Goal: Task Accomplishment & Management: Use online tool/utility

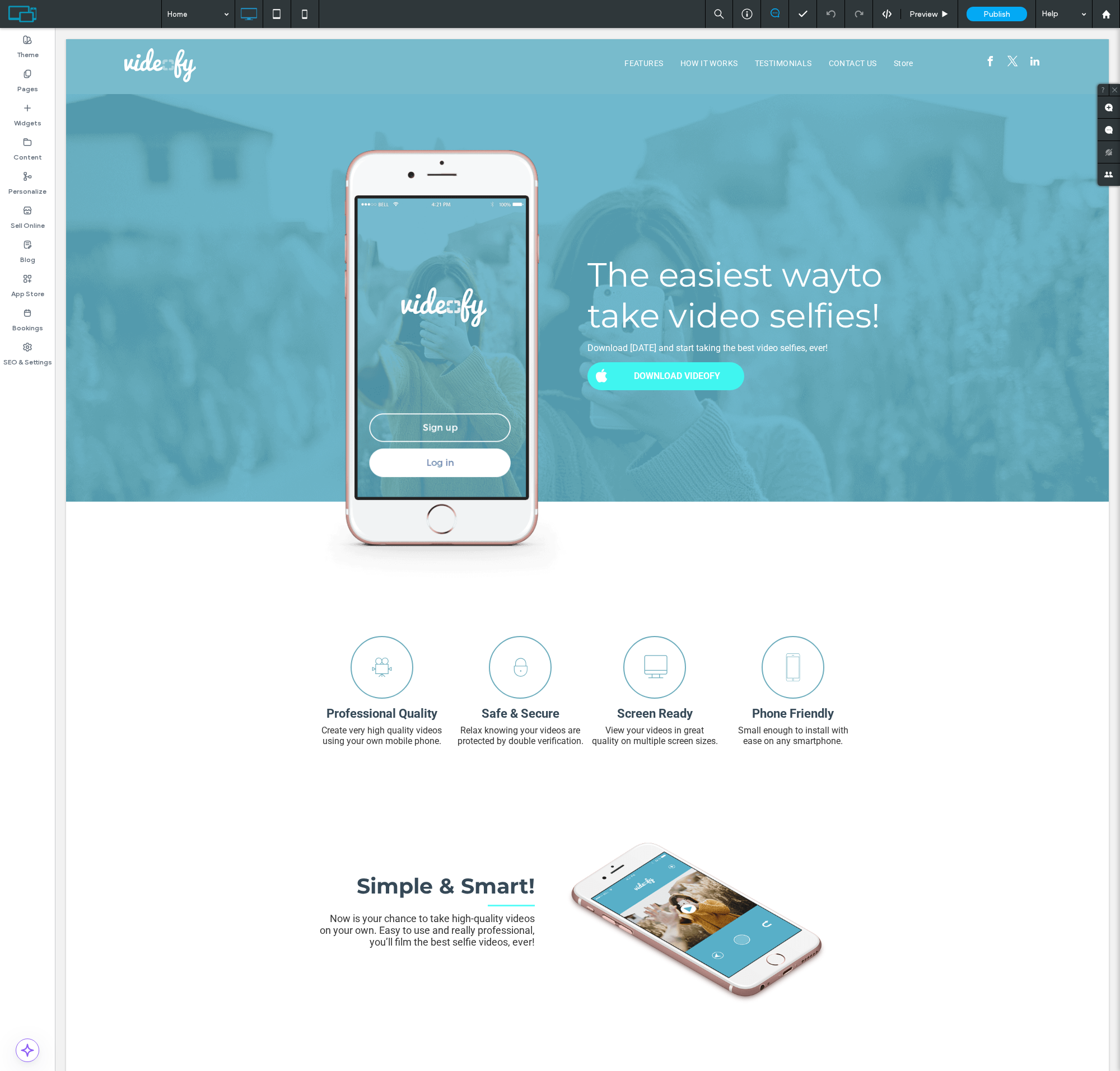
click at [27, 218] on label "Sell Online" at bounding box center [28, 222] width 34 height 16
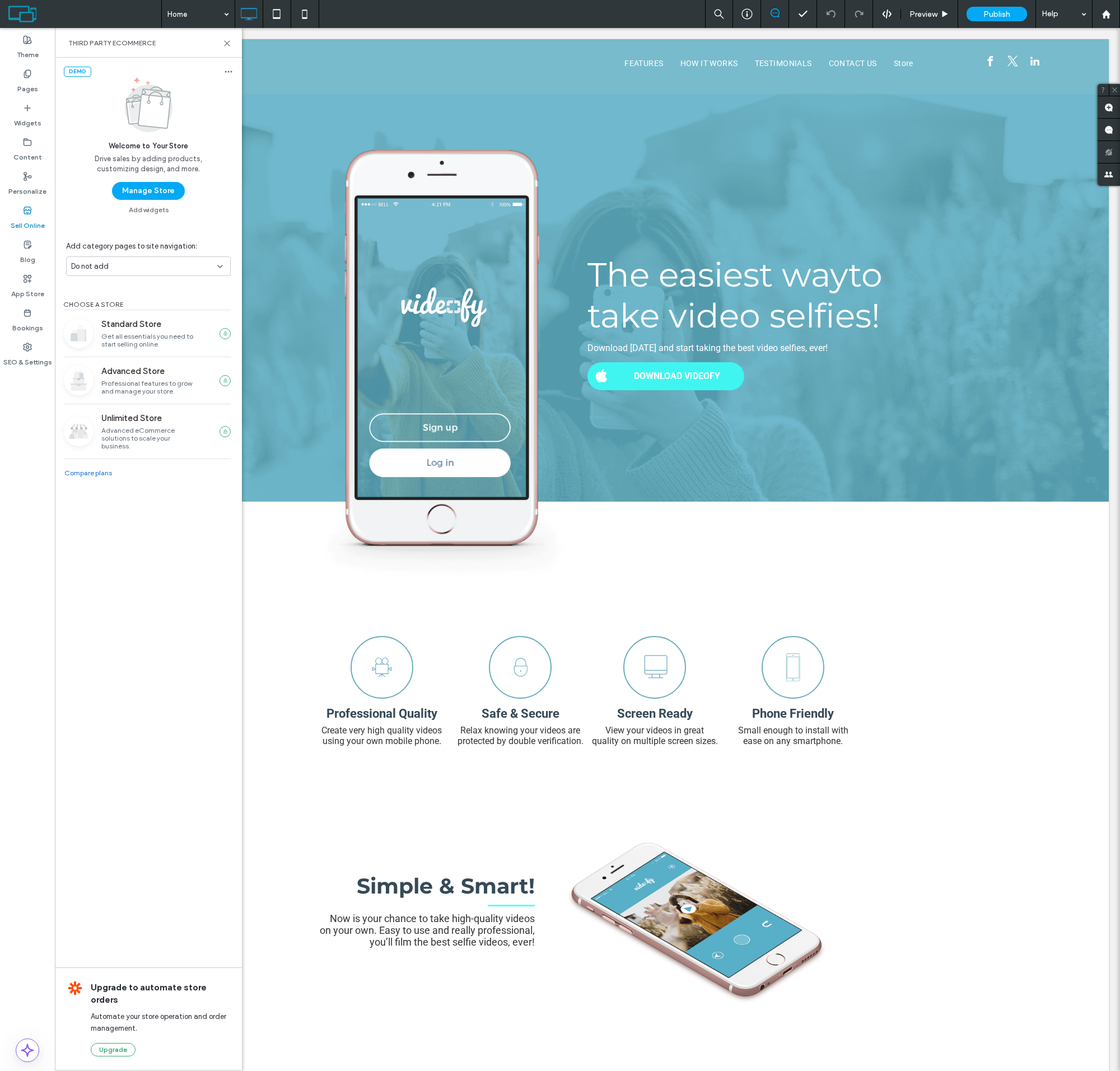
click at [148, 191] on button "Manage Store" at bounding box center [148, 191] width 73 height 18
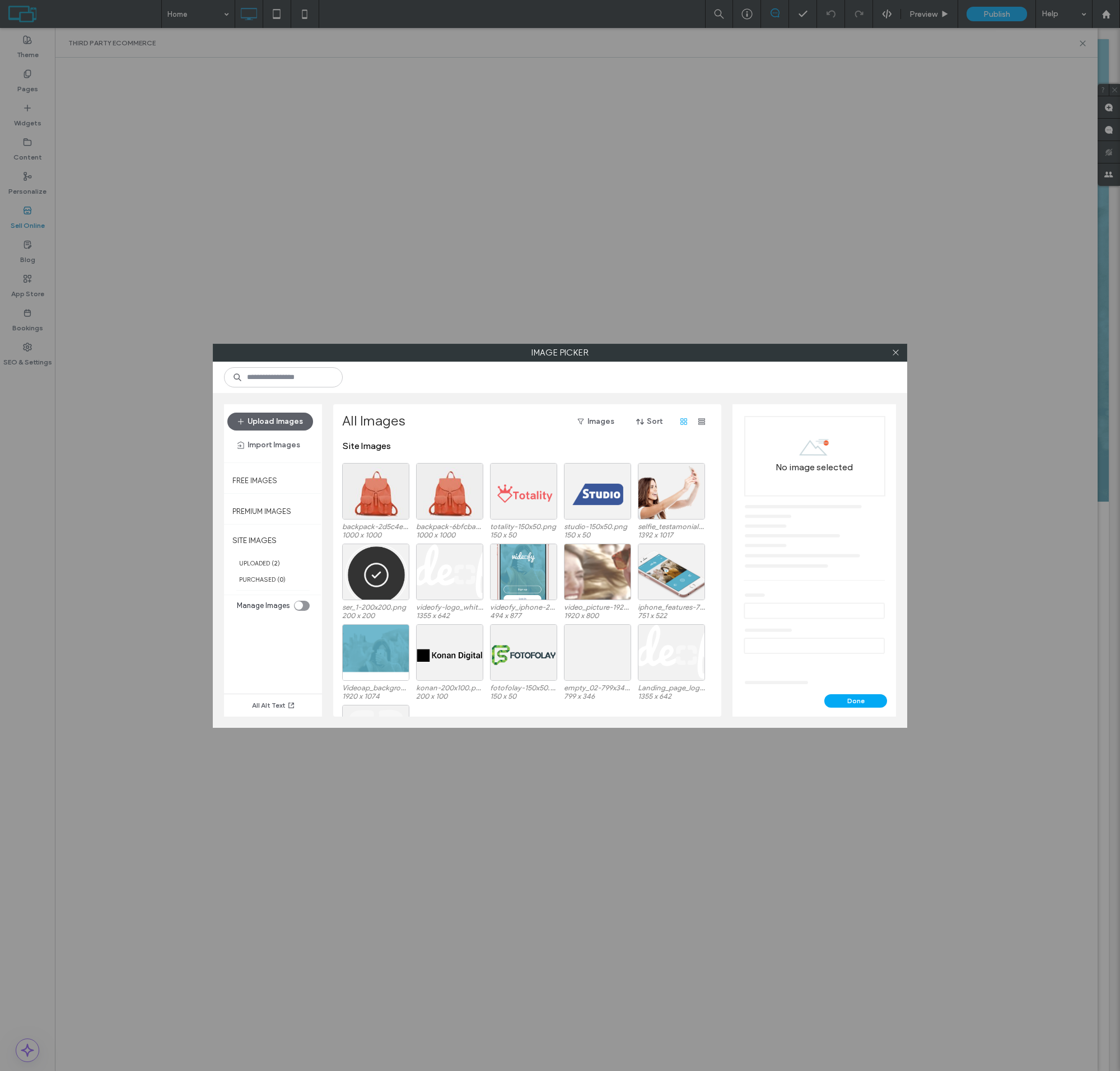
click at [376, 500] on div at bounding box center [376, 491] width 67 height 56
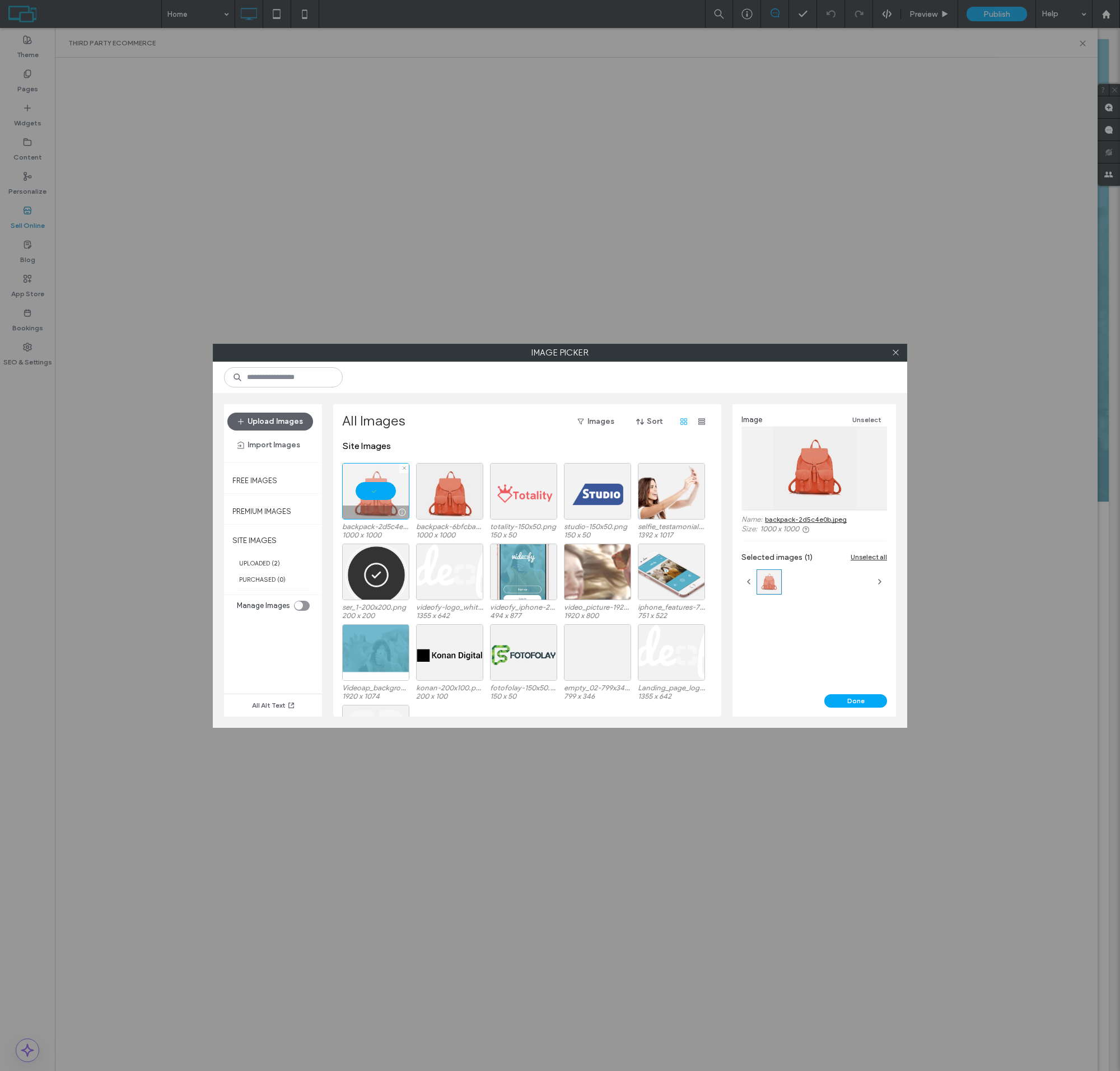
click at [856, 700] on button "Done" at bounding box center [856, 701] width 63 height 13
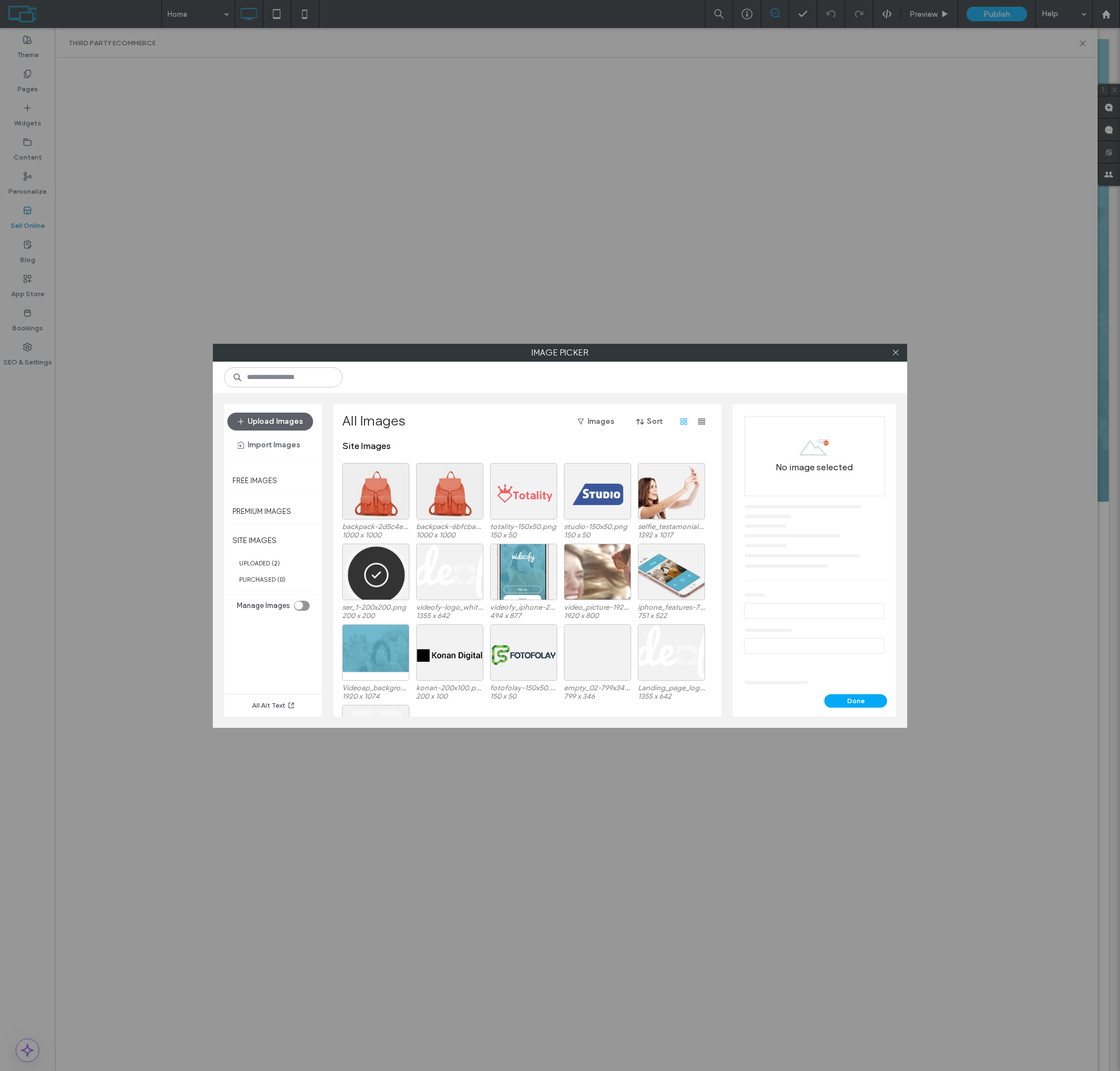
click at [376, 500] on div at bounding box center [376, 491] width 67 height 56
click at [856, 700] on button "Done" at bounding box center [856, 701] width 63 height 13
click at [376, 500] on div "Select" at bounding box center [376, 491] width 67 height 56
click at [856, 700] on button "Done" at bounding box center [856, 701] width 63 height 13
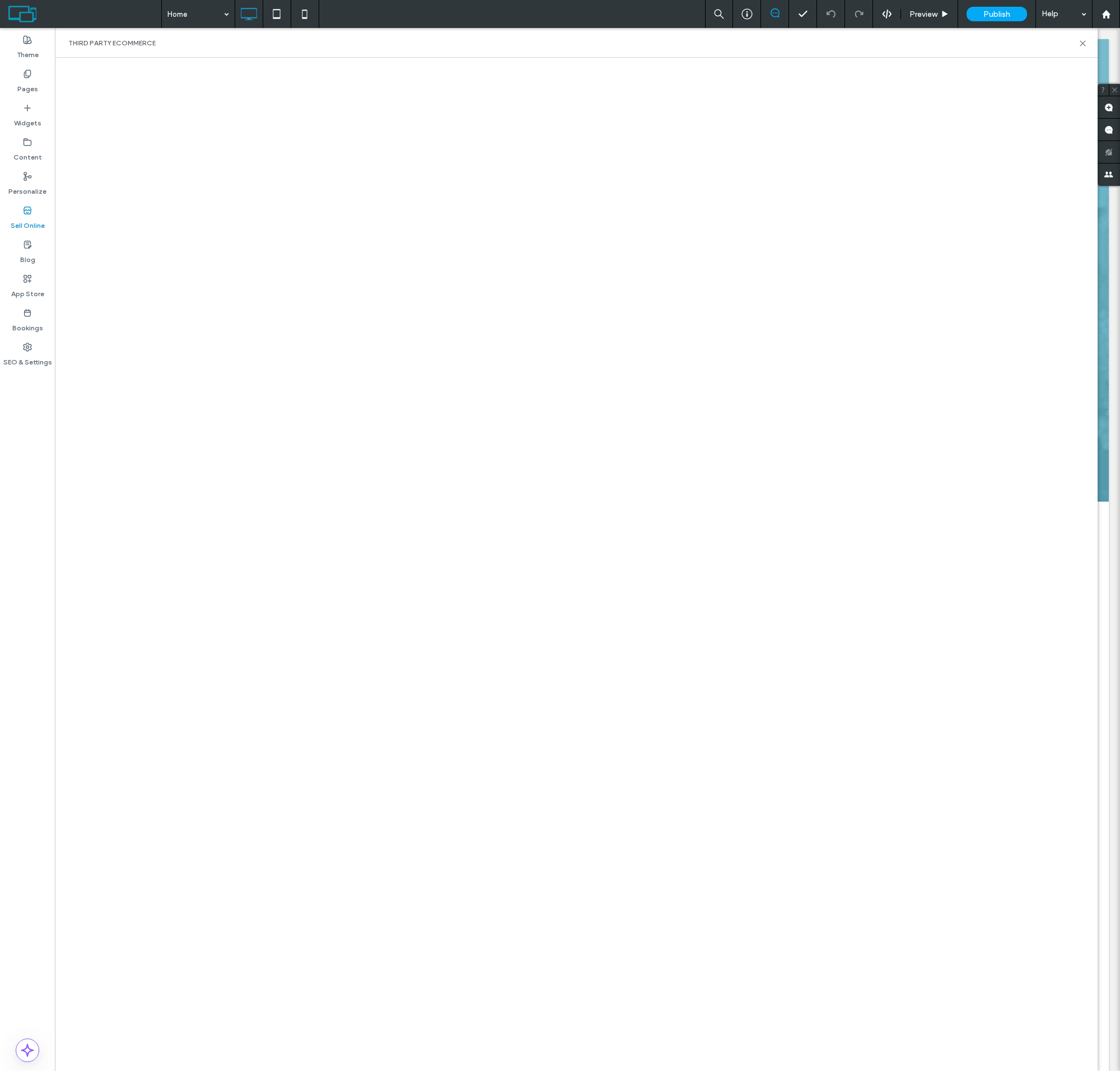
click at [1008, 0] on html ".wqwq-1{fill:#231f20;} .cls-1q, .cls-2q { fill-rule: evenodd; } .cls-2q { fill:…" at bounding box center [560, 536] width 1120 height 1071
